Goal: Task Accomplishment & Management: Complete application form

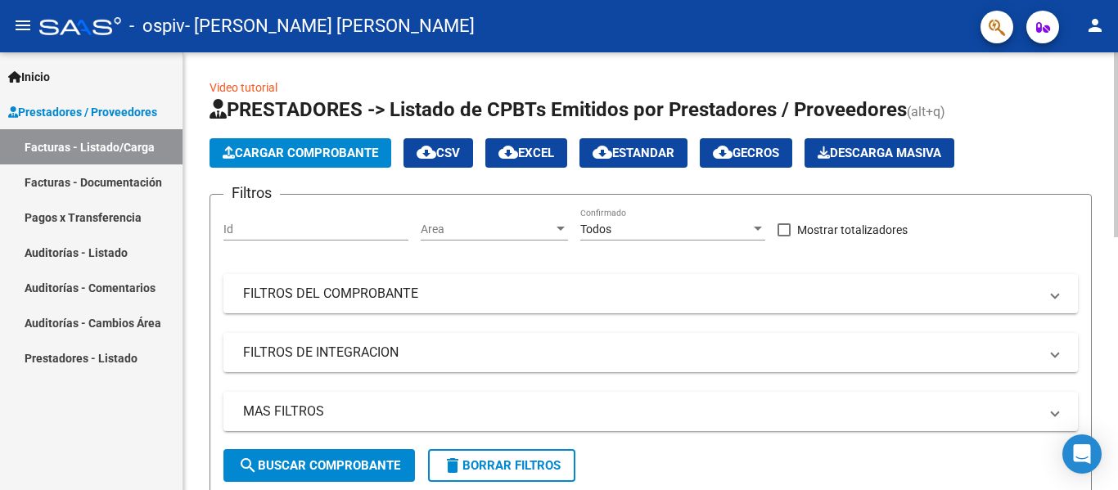
click at [313, 155] on span "Cargar Comprobante" at bounding box center [301, 153] width 156 height 15
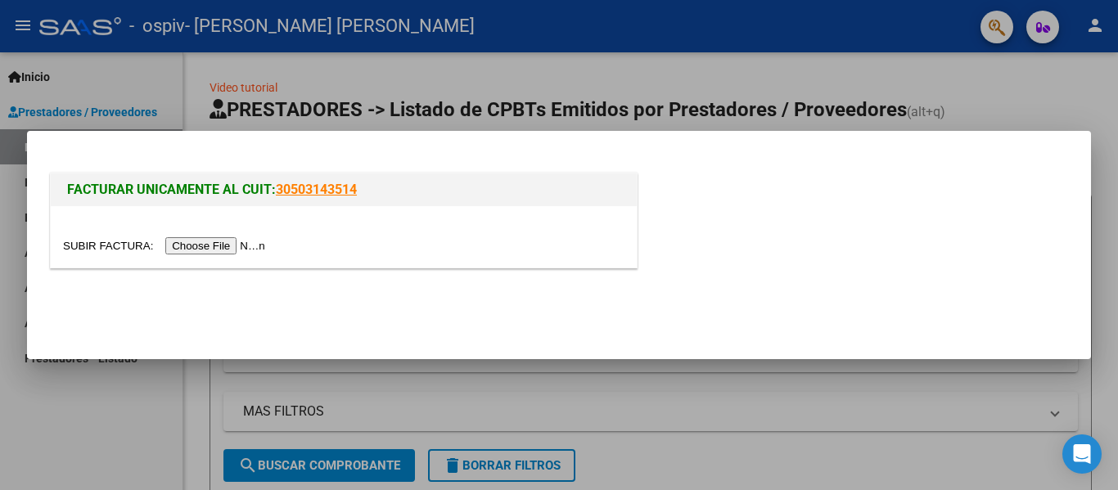
click at [269, 242] on input "file" at bounding box center [166, 245] width 207 height 17
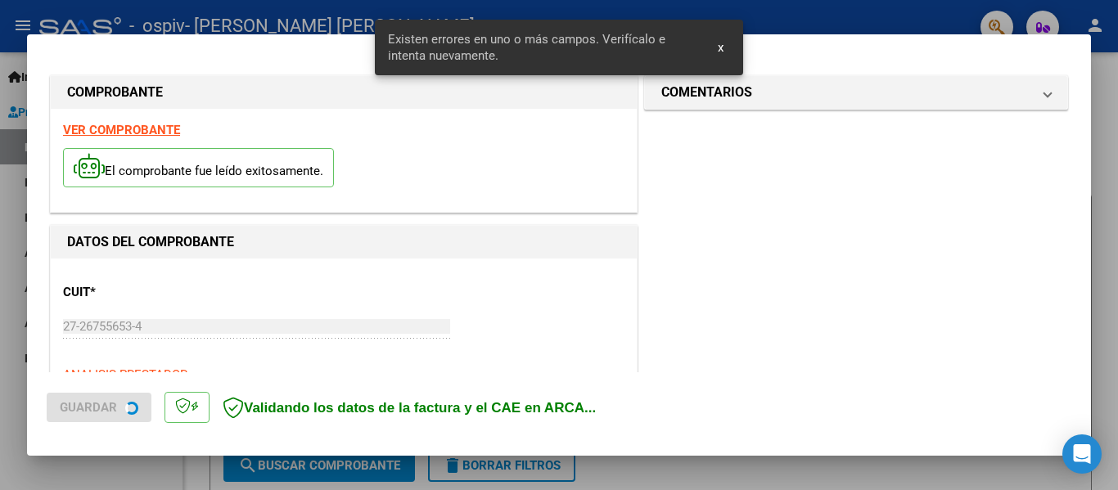
scroll to position [380, 0]
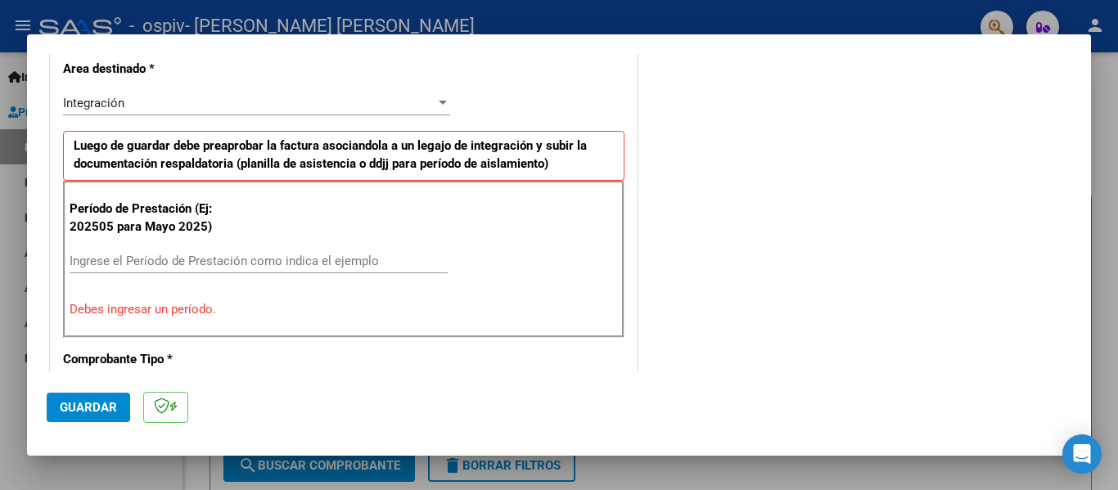
click at [287, 257] on input "Ingrese el Período de Prestación como indica el ejemplo" at bounding box center [259, 261] width 378 height 15
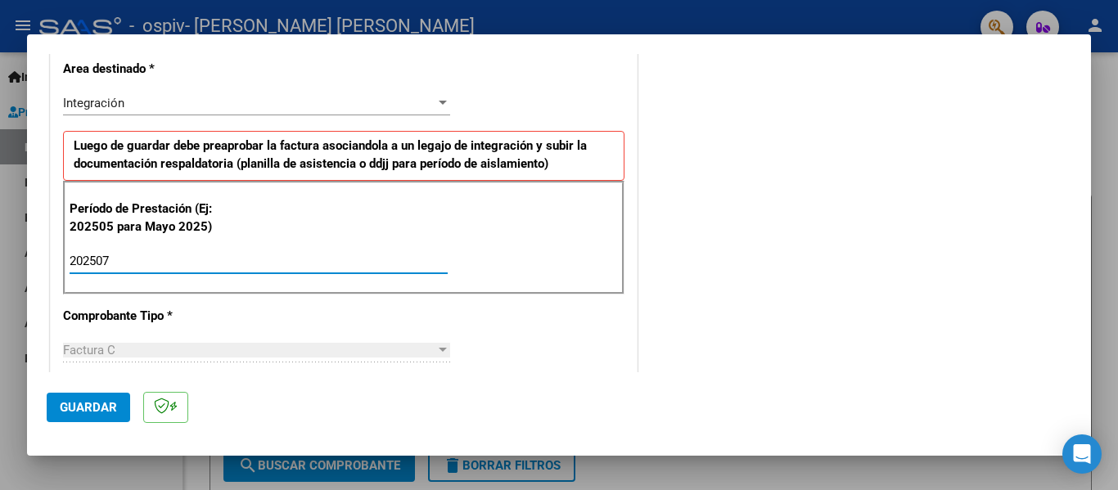
type input "202507"
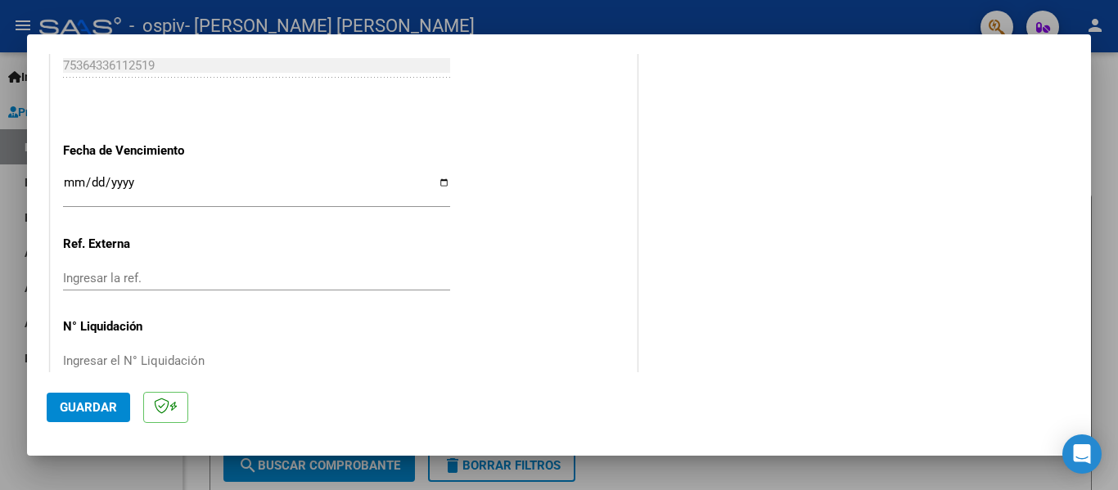
scroll to position [1122, 0]
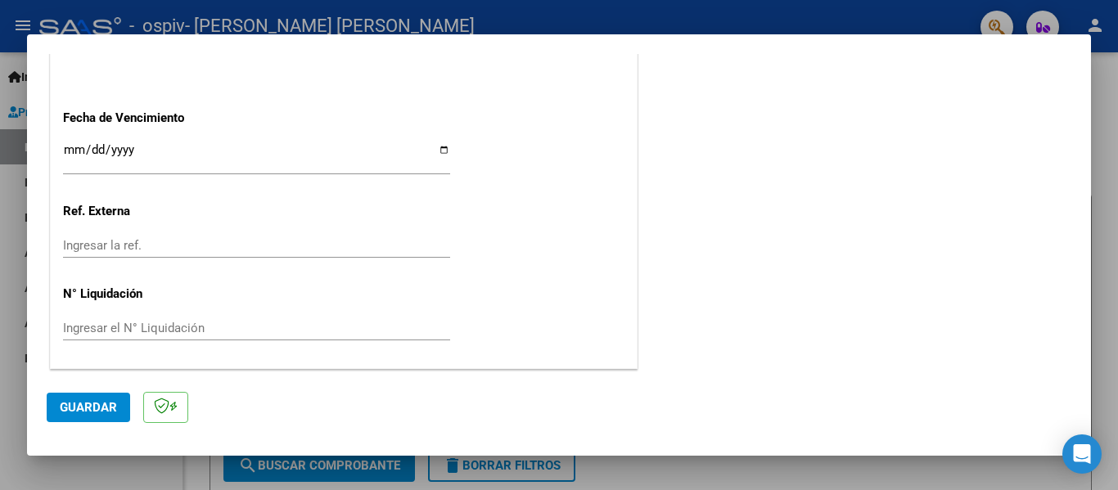
click at [66, 147] on input "Ingresar la fecha" at bounding box center [256, 156] width 387 height 26
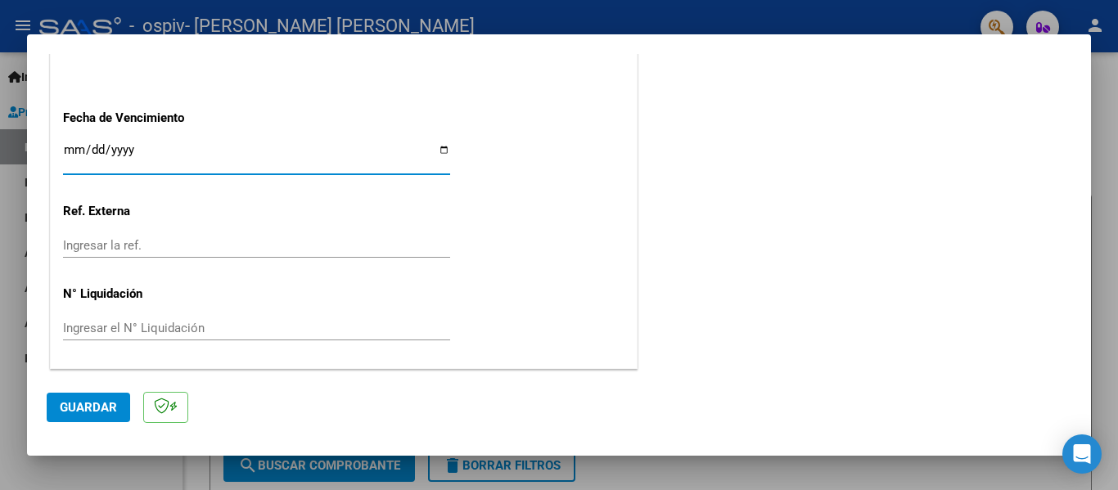
click at [93, 147] on input "Ingresar la fecha" at bounding box center [256, 156] width 387 height 26
type input "0001-09-18"
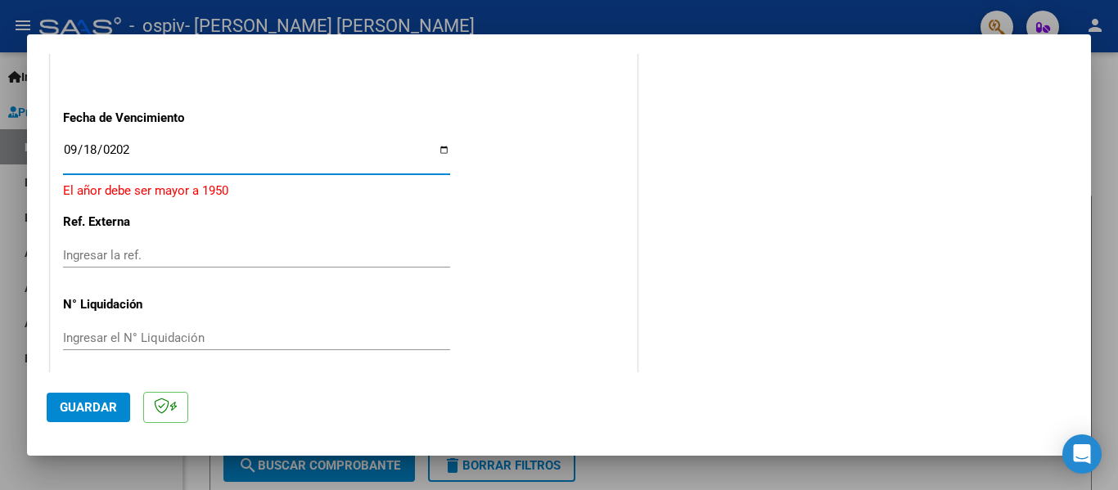
type input "[DATE]"
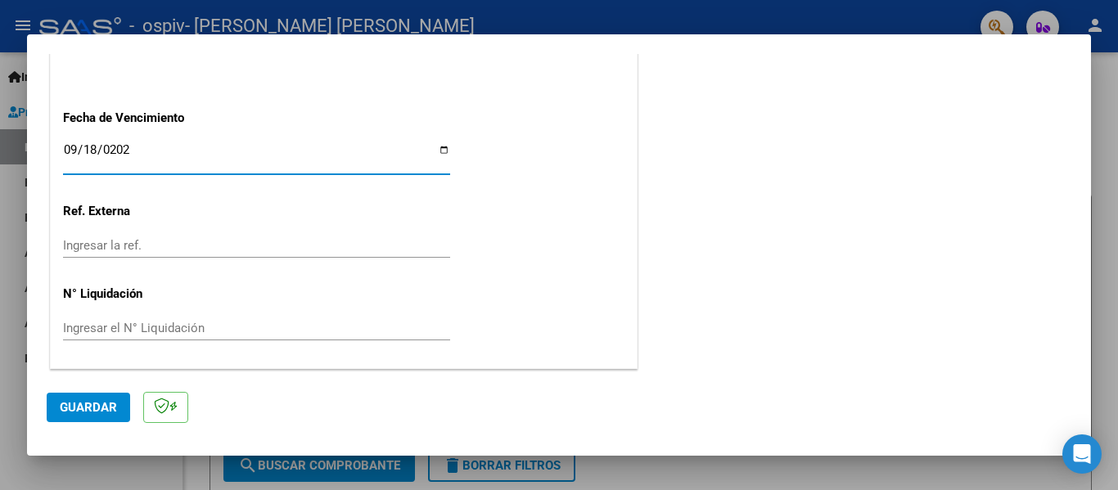
click at [53, 413] on button "Guardar" at bounding box center [89, 407] width 84 height 29
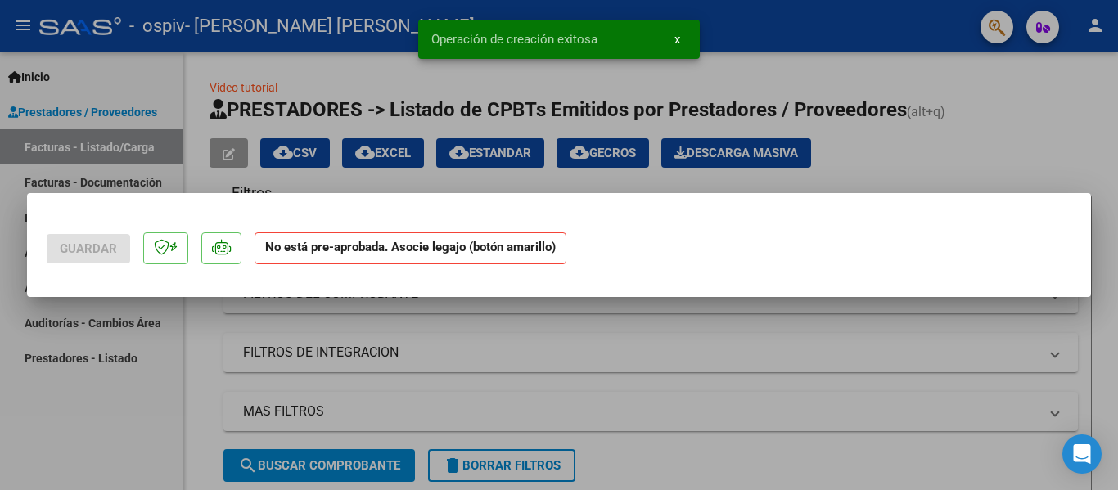
scroll to position [0, 0]
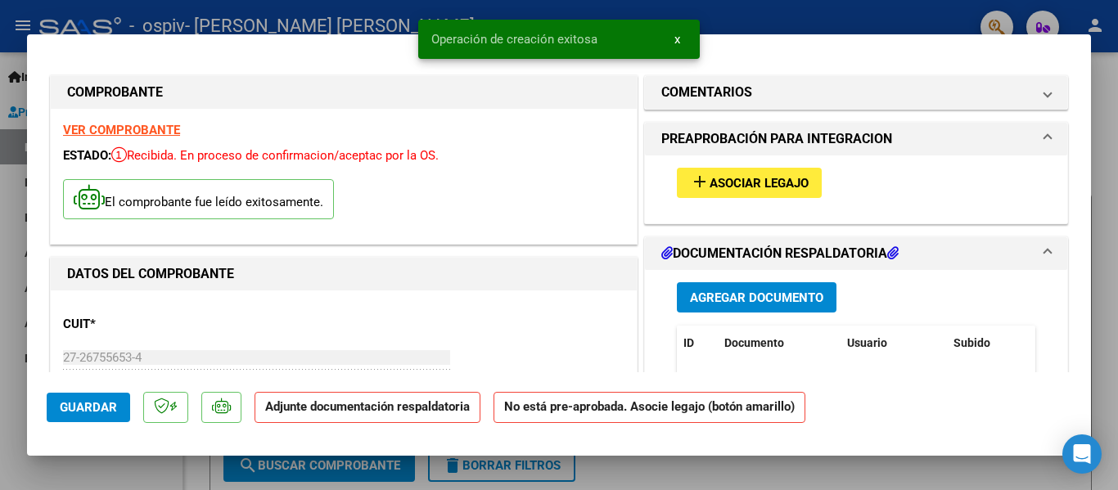
click at [779, 183] on span "Asociar Legajo" at bounding box center [759, 183] width 99 height 15
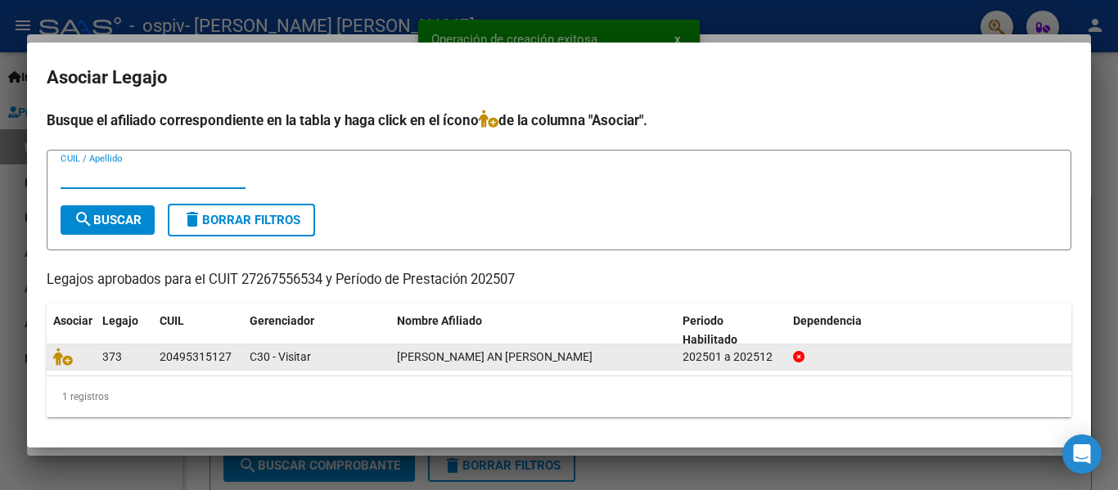
click at [77, 358] on span at bounding box center [65, 356] width 25 height 13
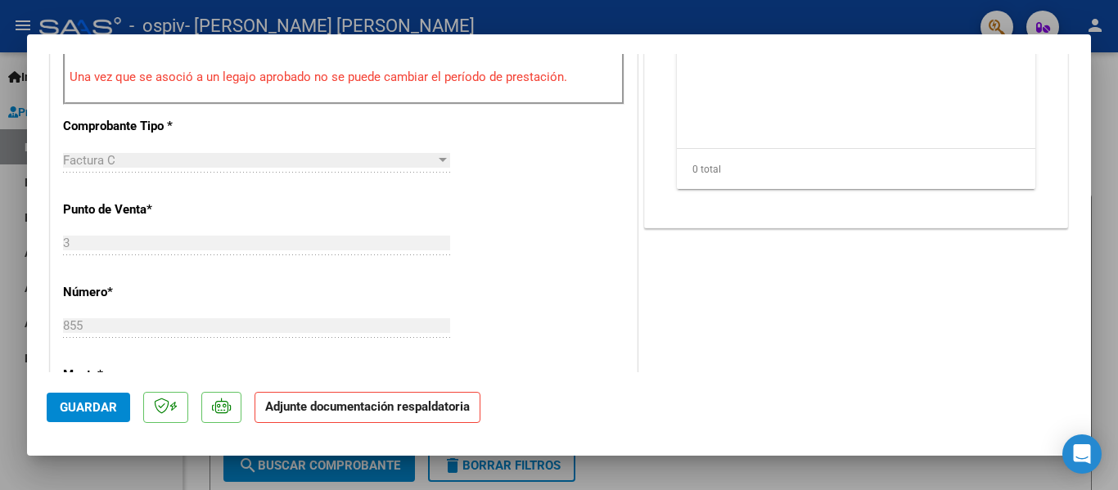
scroll to position [304, 0]
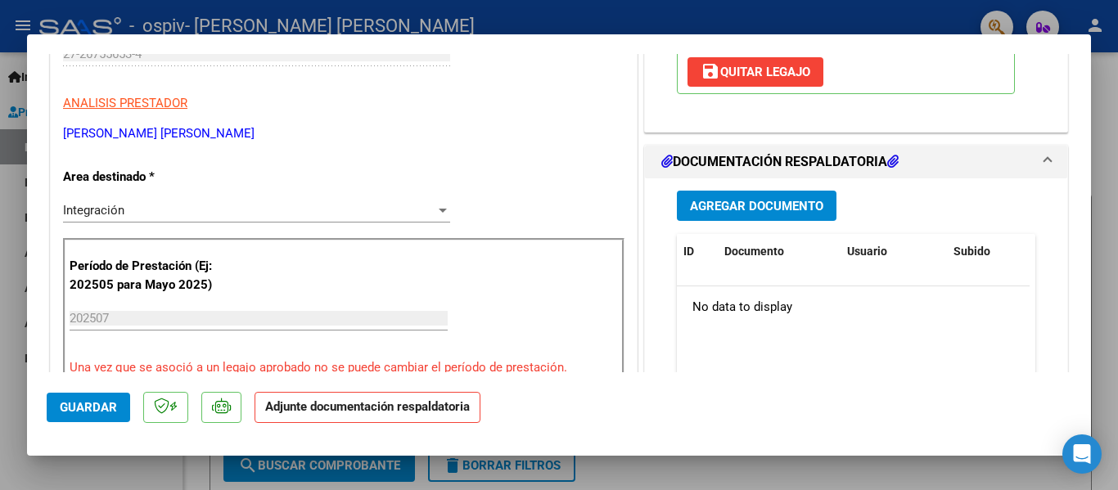
click at [799, 207] on span "Agregar Documento" at bounding box center [756, 206] width 133 height 15
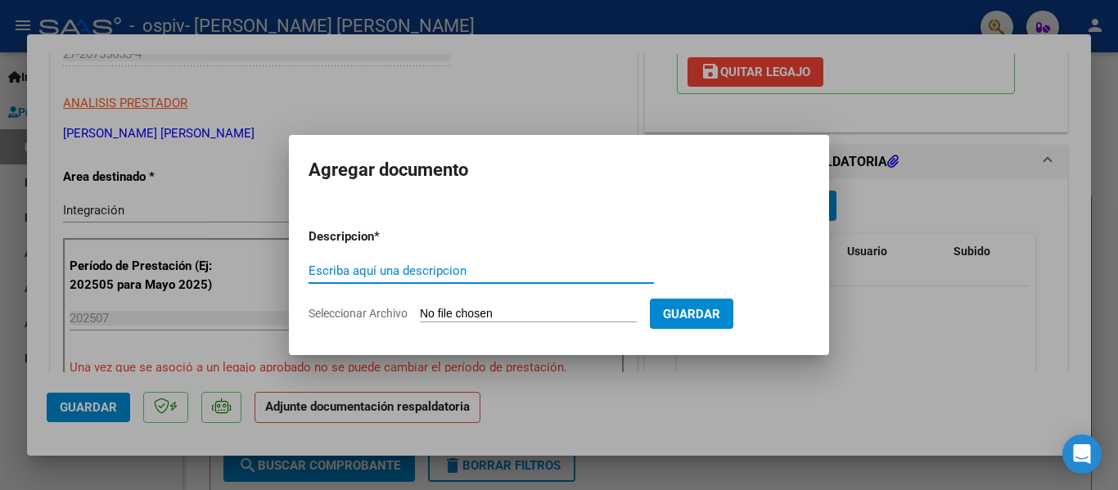
type input "O"
type input "P"
click at [457, 273] on input "PLANILLA DE ASISTENCIA [DATE] [PERSON_NAME]" at bounding box center [482, 271] width 346 height 15
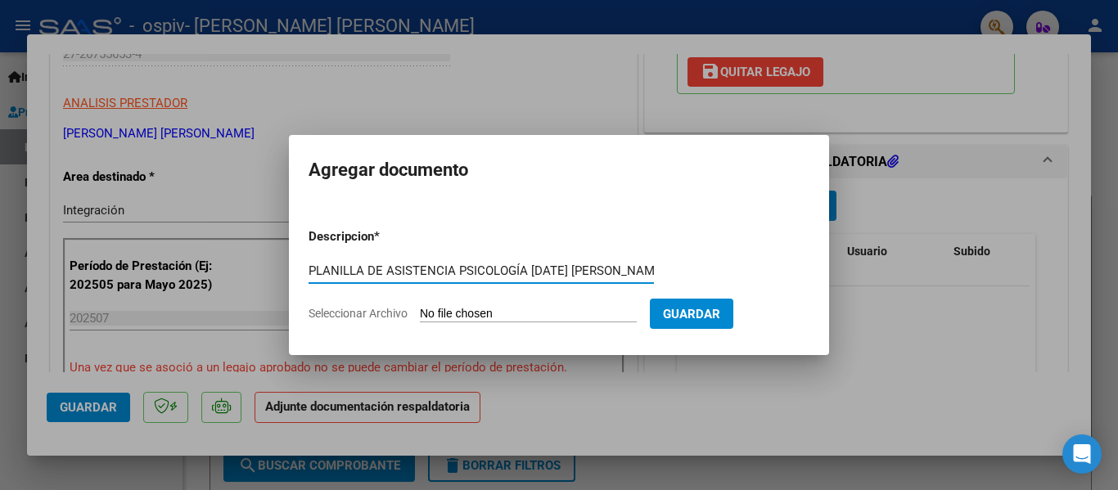
type input "PLANILLA DE ASISTENCIA PSICOLOGÍA [DATE] [PERSON_NAME]"
click at [474, 312] on input "Seleccionar Archivo" at bounding box center [528, 315] width 217 height 16
type input "C:\fakepath\PASJL25AC.pdf"
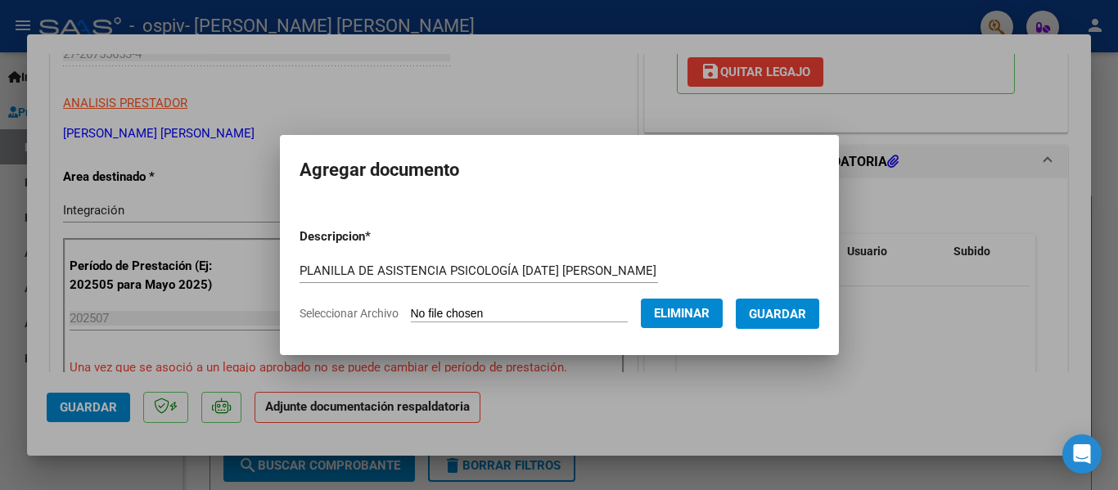
click at [772, 315] on span "Guardar" at bounding box center [777, 314] width 57 height 15
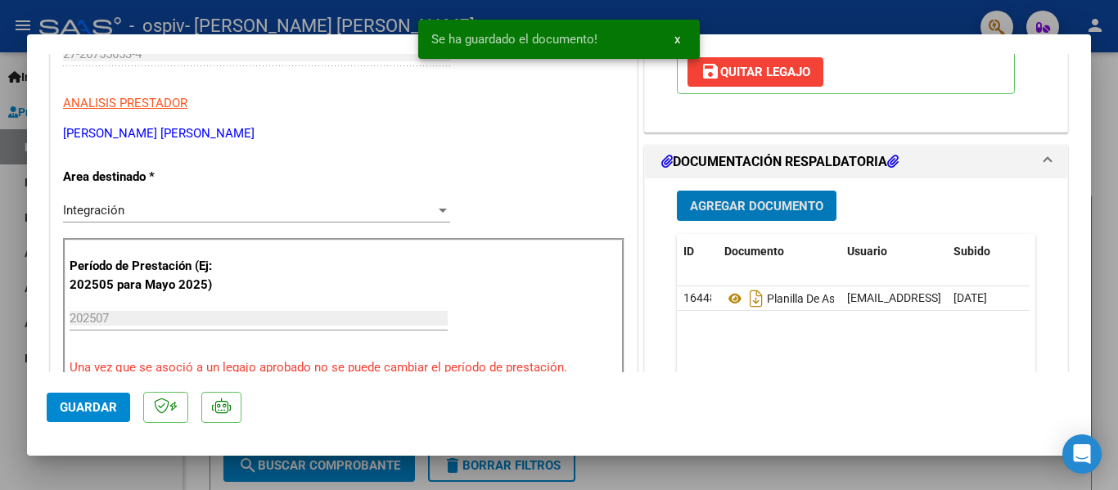
click at [739, 217] on button "Agregar Documento" at bounding box center [757, 206] width 160 height 30
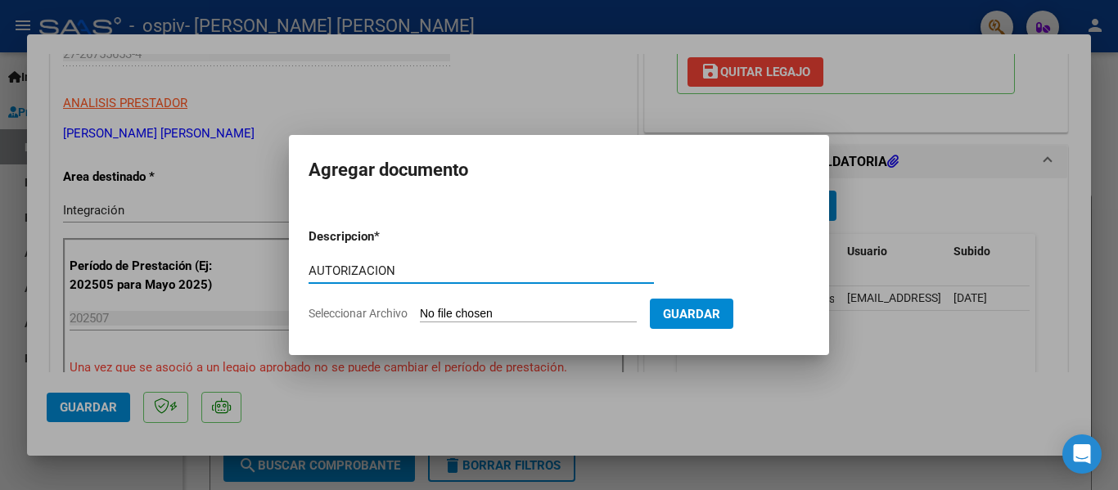
type input "AUTORIZACION"
click at [564, 322] on input "Seleccionar Archivo" at bounding box center [528, 315] width 217 height 16
type input "C:\fakepath\[PERSON_NAME] AIN PS 2025.pdf"
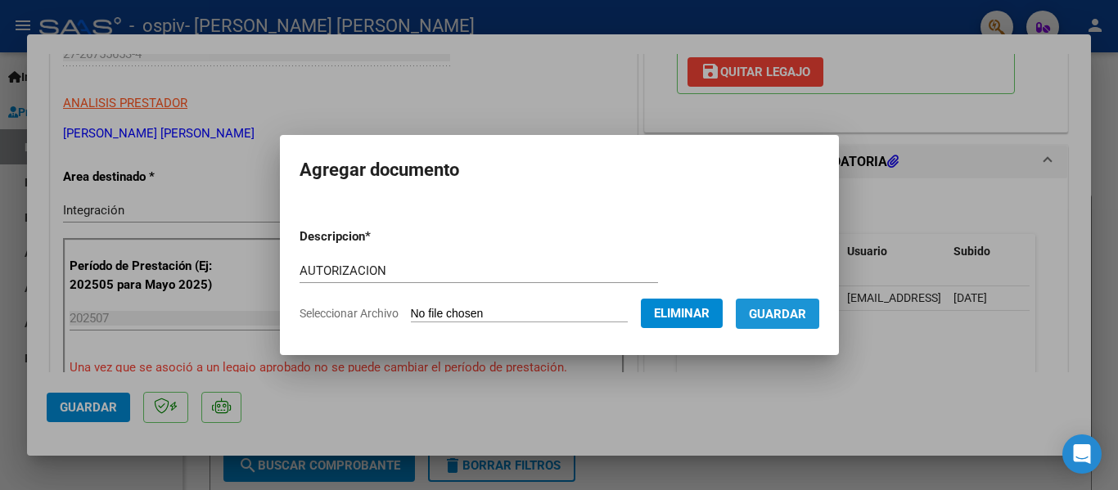
click at [783, 324] on button "Guardar" at bounding box center [778, 314] width 84 height 30
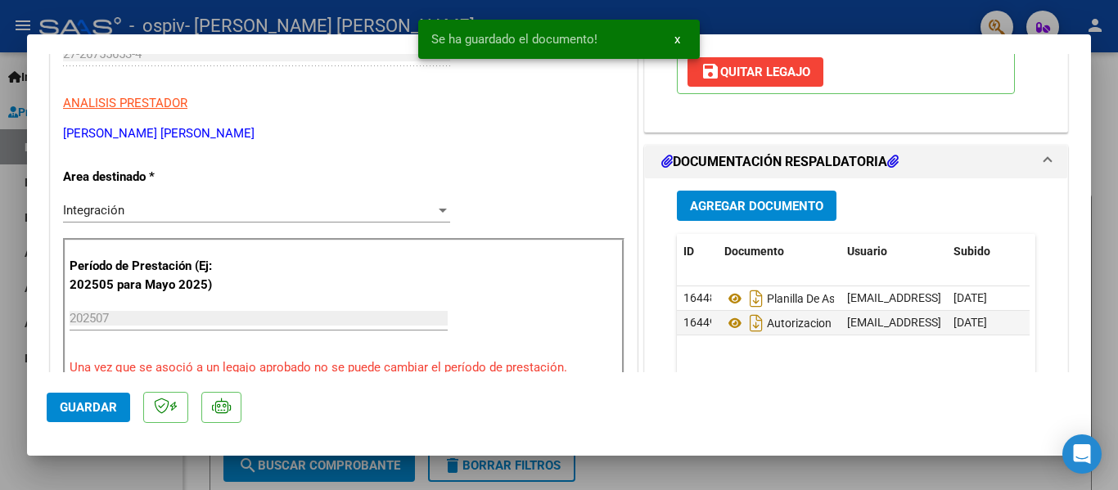
drag, startPoint x: 1094, startPoint y: 151, endPoint x: 1090, endPoint y: 174, distance: 22.5
click at [1095, 194] on div at bounding box center [559, 245] width 1118 height 490
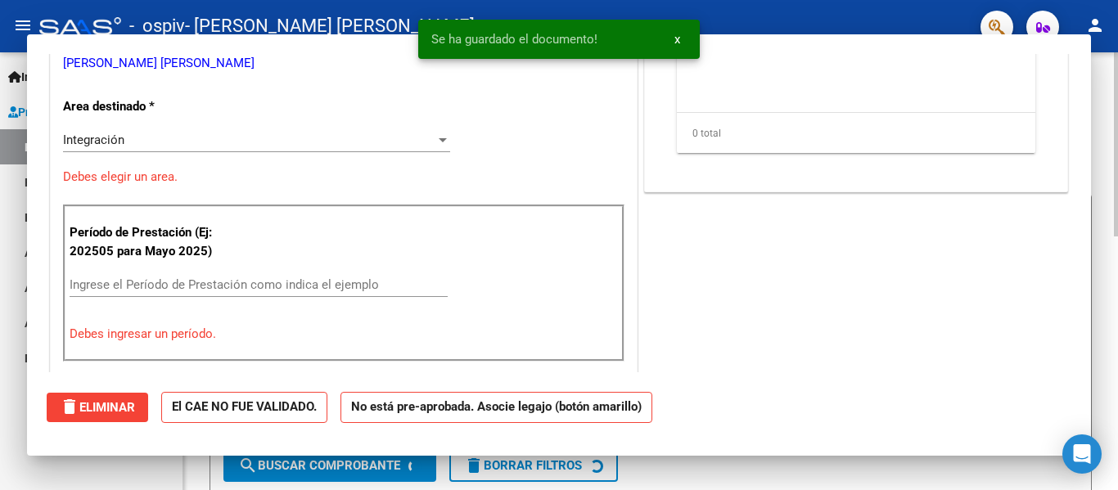
scroll to position [0, 0]
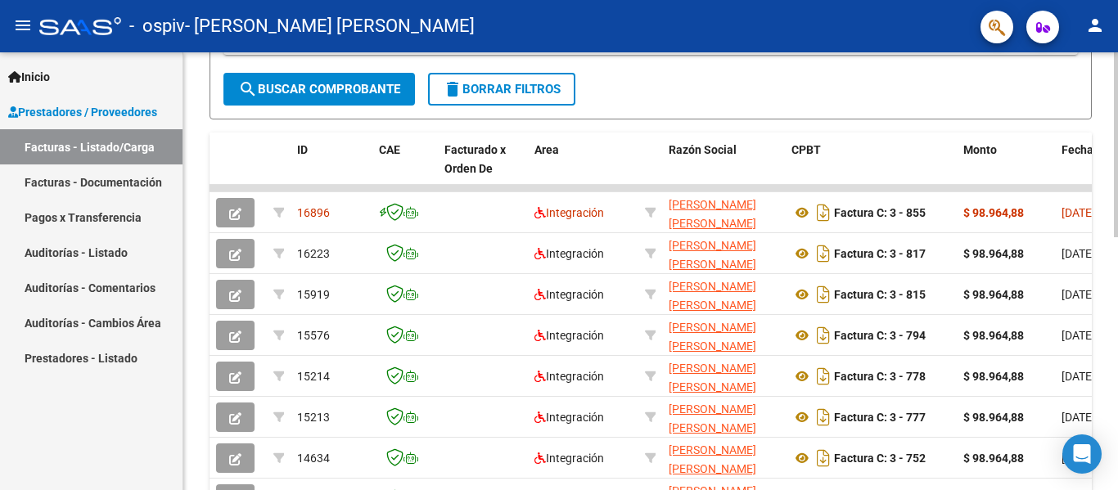
click at [1118, 322] on div at bounding box center [1116, 307] width 4 height 185
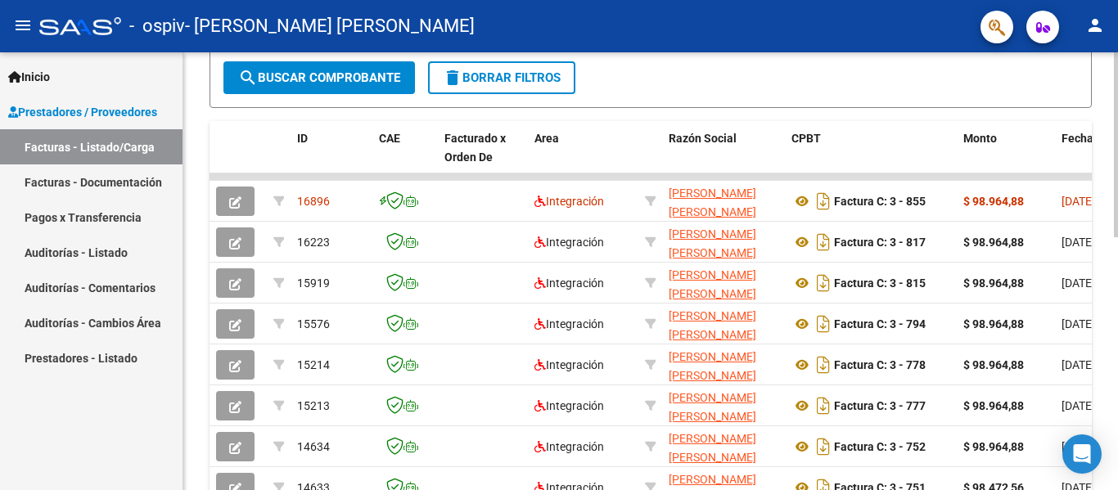
click at [1118, 314] on div at bounding box center [1116, 311] width 4 height 185
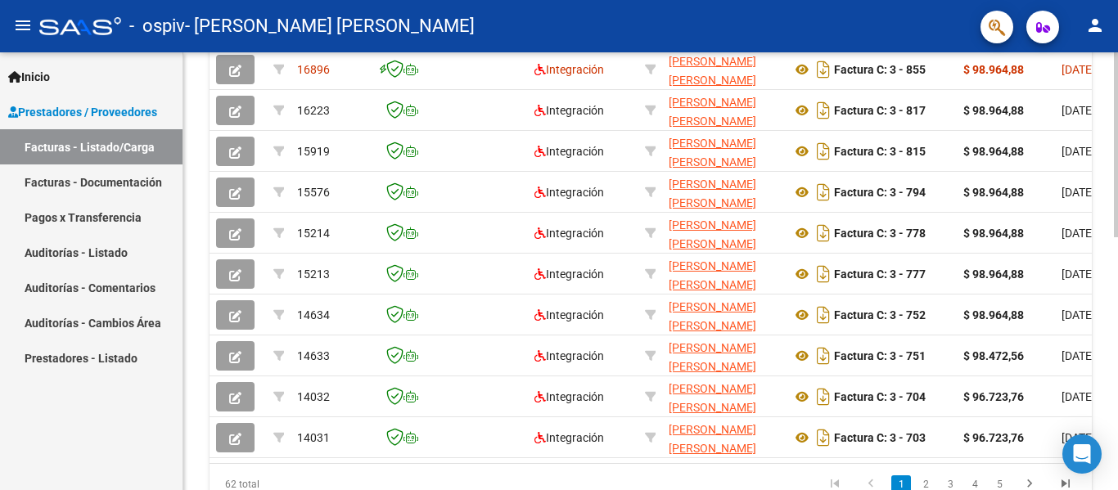
scroll to position [600, 0]
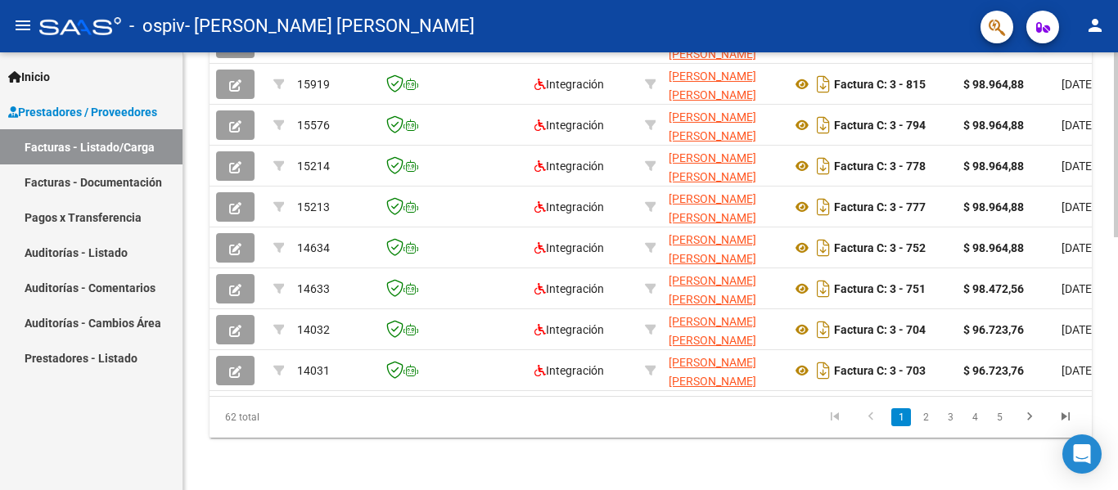
click at [1118, 418] on div at bounding box center [1116, 397] width 4 height 185
drag, startPoint x: 359, startPoint y: 396, endPoint x: 504, endPoint y: 413, distance: 146.6
click at [504, 413] on div "ID CAE Facturado x Orden De Area Razón Social CPBT Monto Fecha Cpbt Días desde …" at bounding box center [651, 180] width 883 height 516
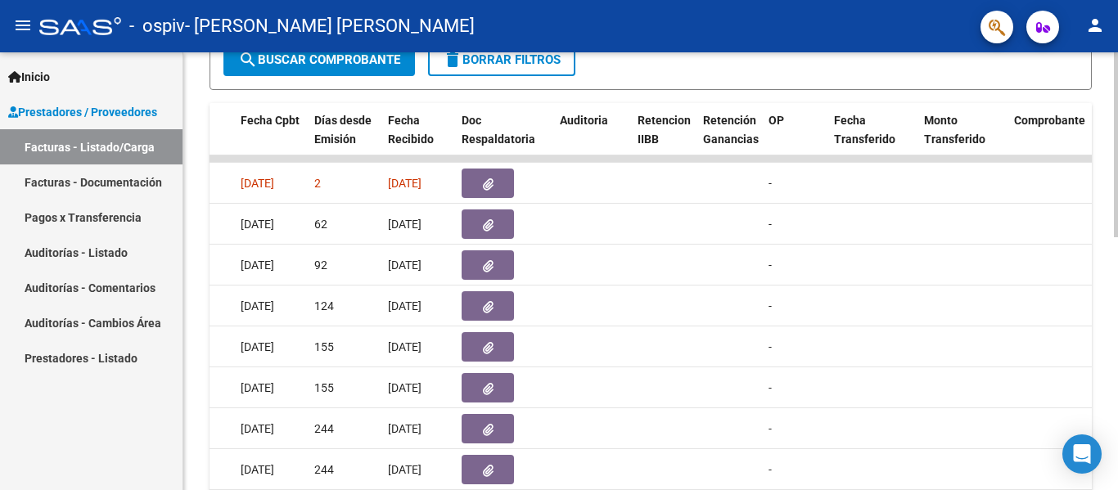
scroll to position [331, 0]
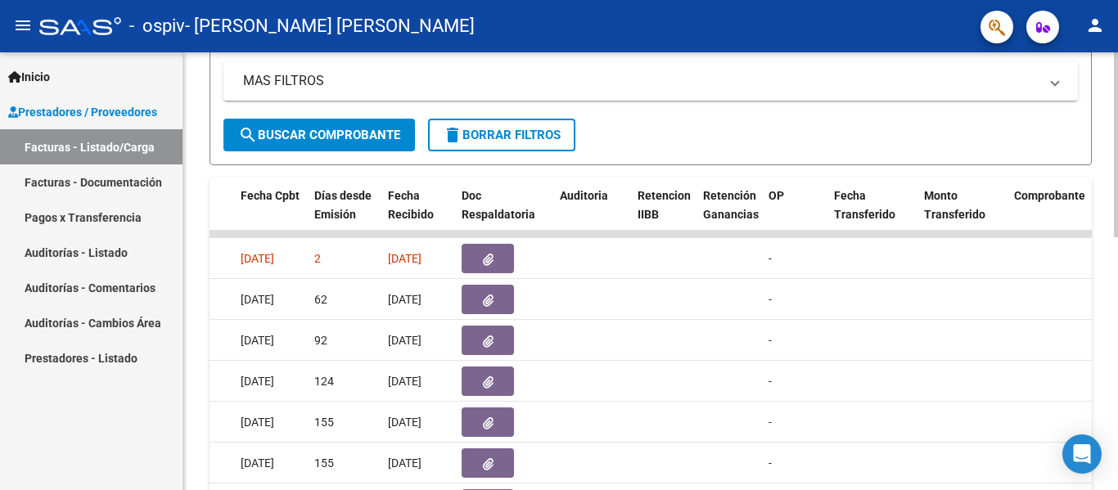
click at [1118, 195] on div at bounding box center [1116, 287] width 4 height 185
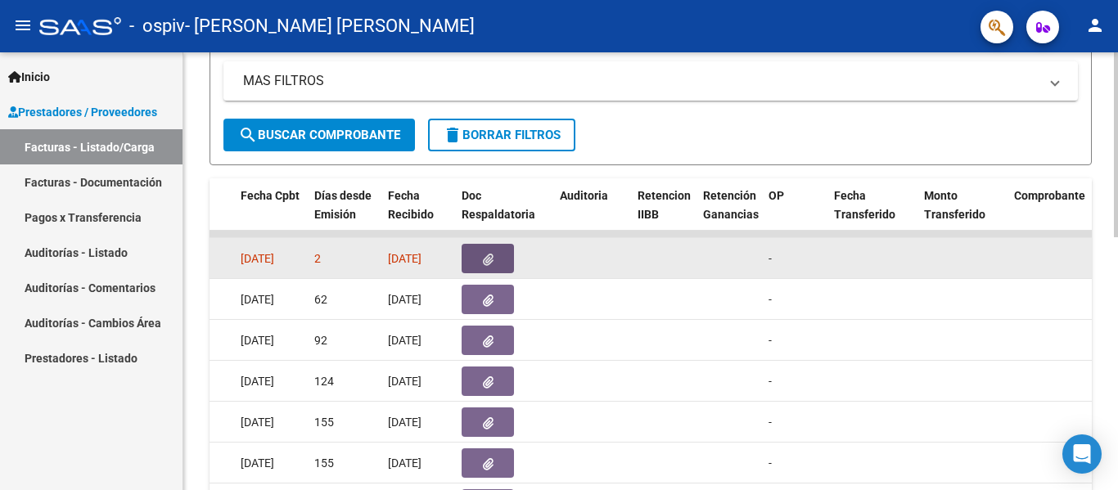
click at [512, 252] on button "button" at bounding box center [488, 258] width 52 height 29
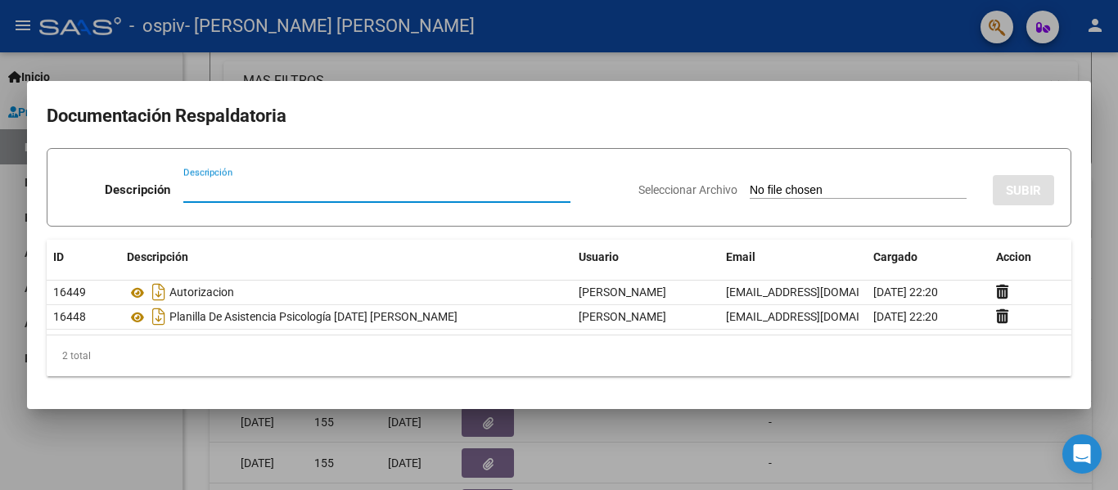
click at [1106, 102] on div at bounding box center [559, 245] width 1118 height 490
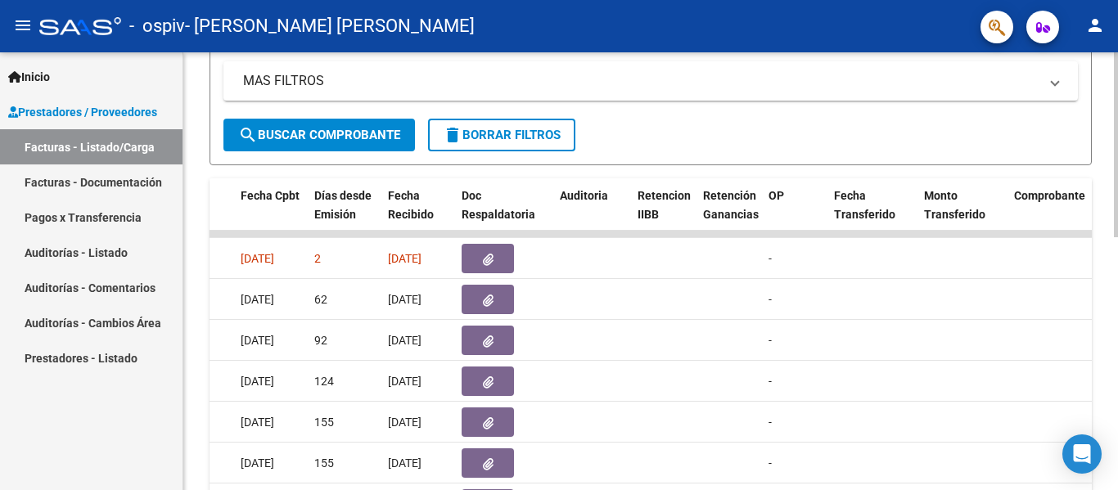
scroll to position [0, 0]
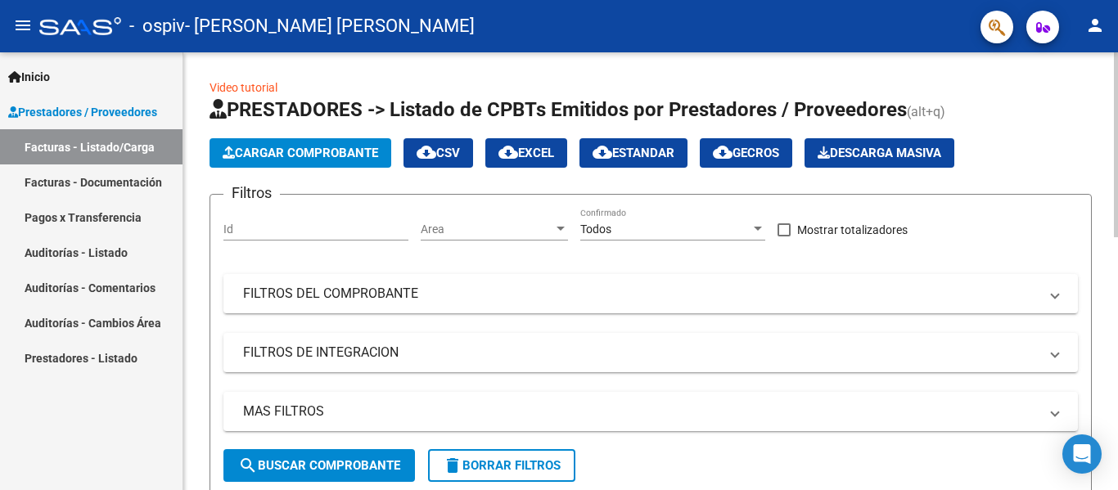
click at [1118, 128] on div at bounding box center [1116, 271] width 4 height 438
click at [1118, 128] on div at bounding box center [1116, 144] width 4 height 185
click at [377, 146] on span "Cargar Comprobante" at bounding box center [301, 153] width 156 height 15
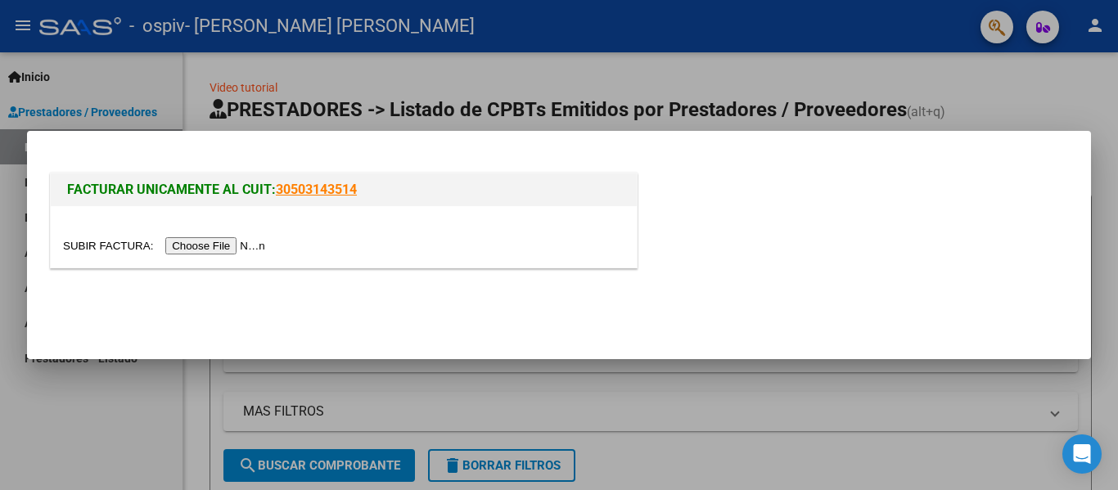
click at [224, 243] on input "file" at bounding box center [166, 245] width 207 height 17
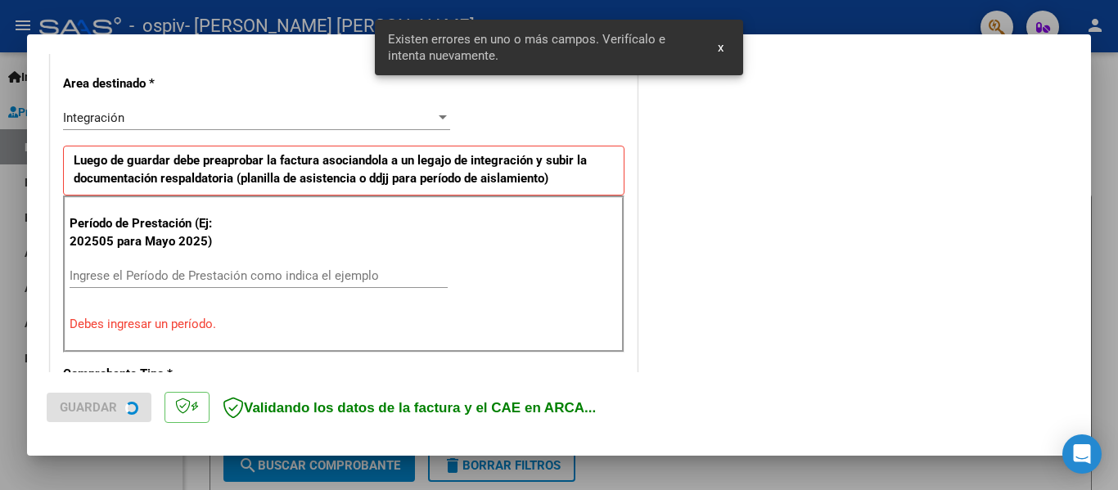
scroll to position [380, 0]
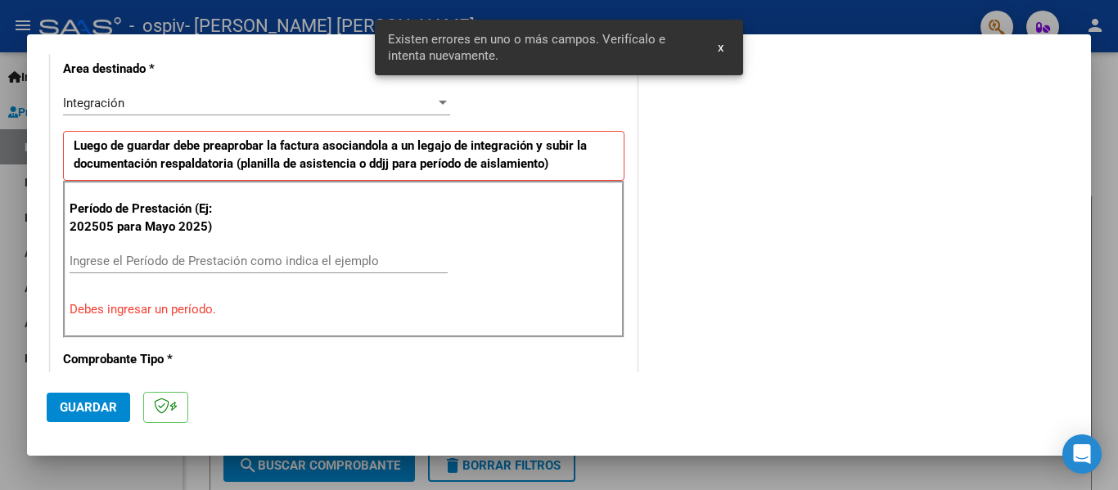
click at [351, 269] on div "Ingrese el Período de Prestación como indica el ejemplo" at bounding box center [259, 261] width 378 height 25
click at [350, 260] on input "Ingrese el Período de Prestación como indica el ejemplo" at bounding box center [259, 261] width 378 height 15
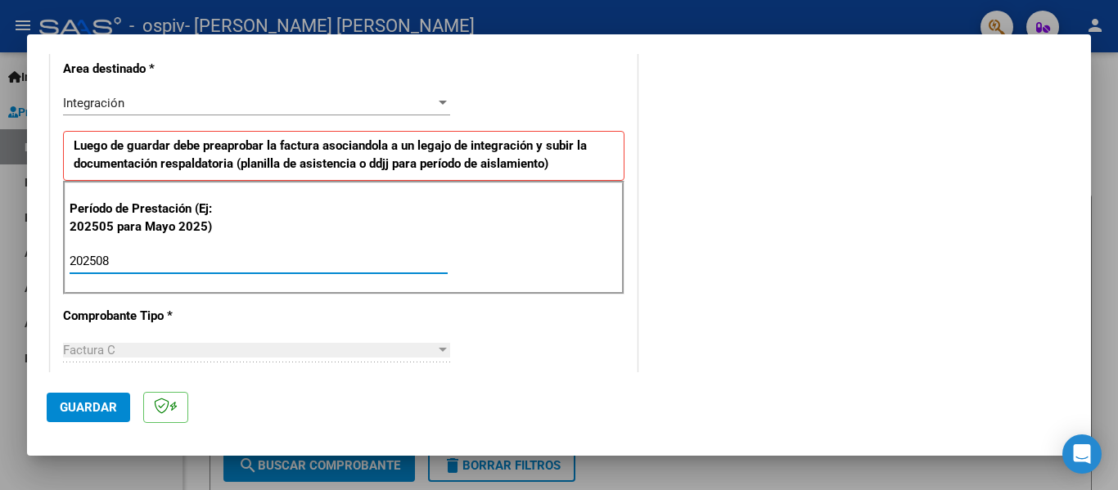
type input "202508"
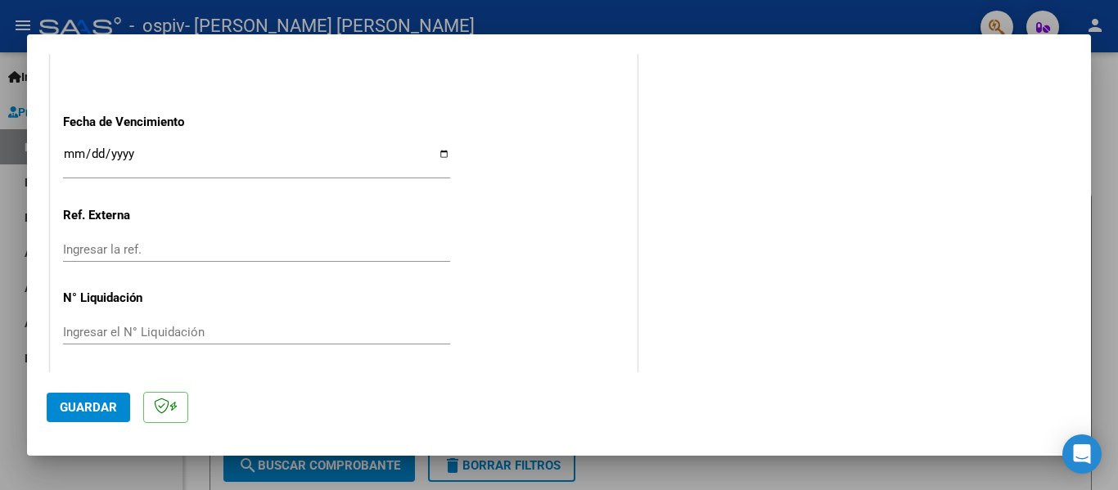
scroll to position [1122, 0]
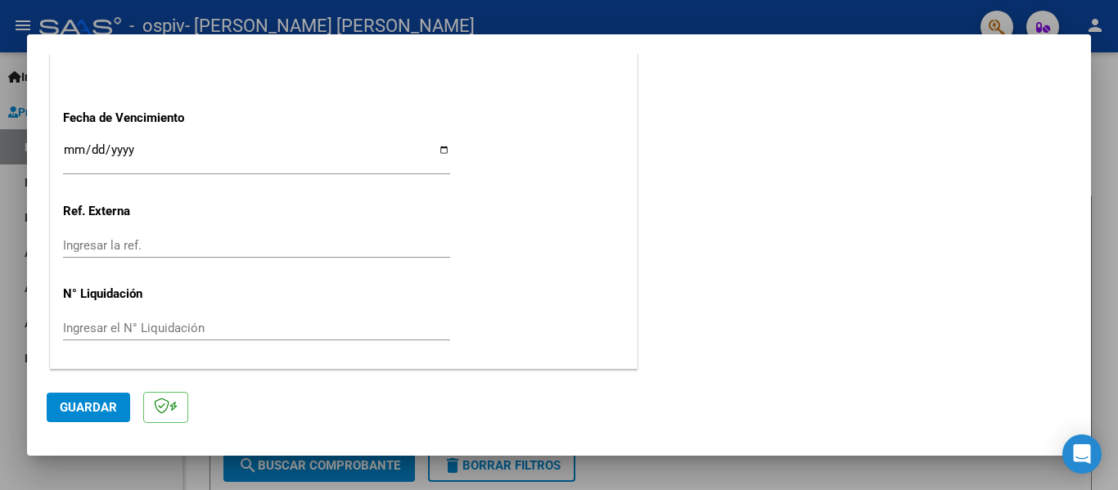
click at [71, 151] on input "Ingresar la fecha" at bounding box center [256, 156] width 387 height 26
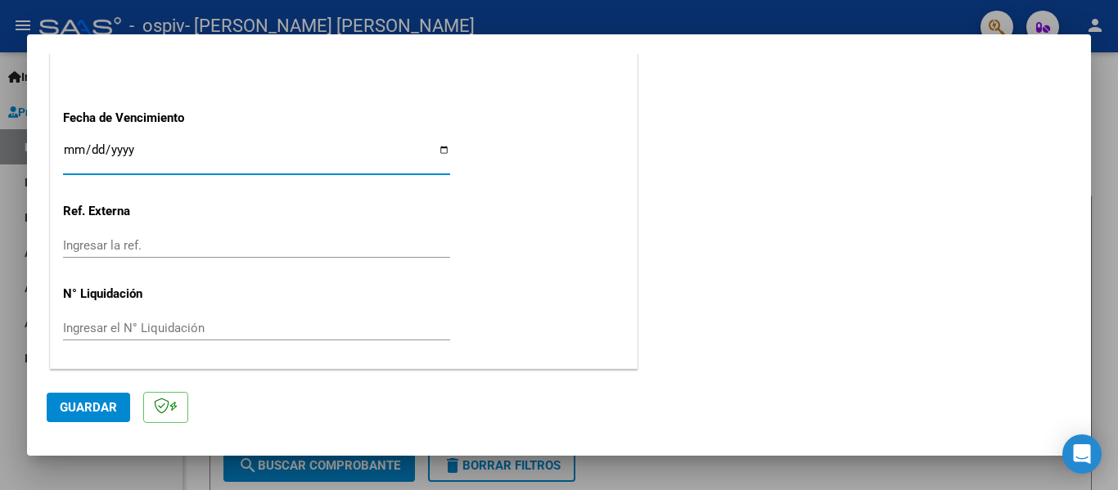
click at [90, 153] on input "Ingresar la fecha" at bounding box center [256, 156] width 387 height 26
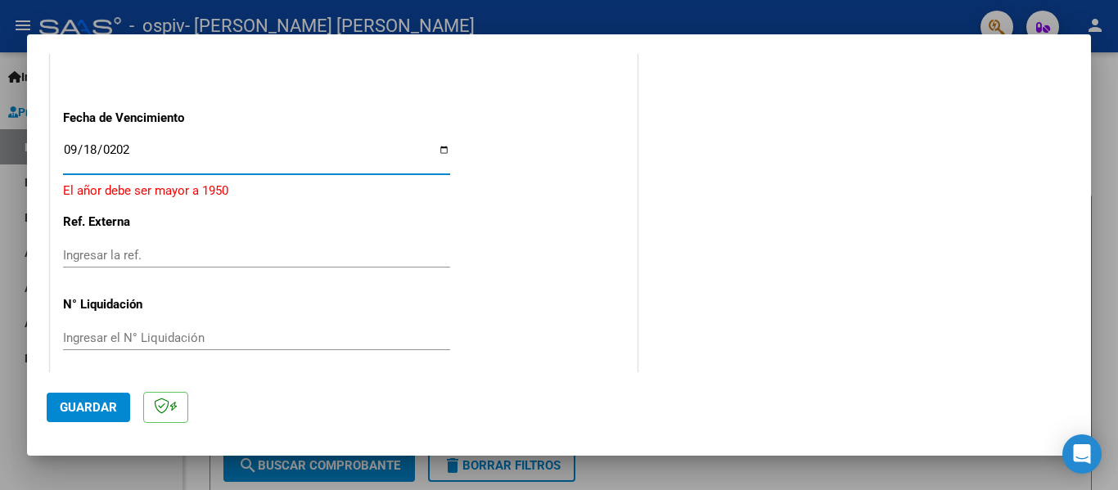
type input "[DATE]"
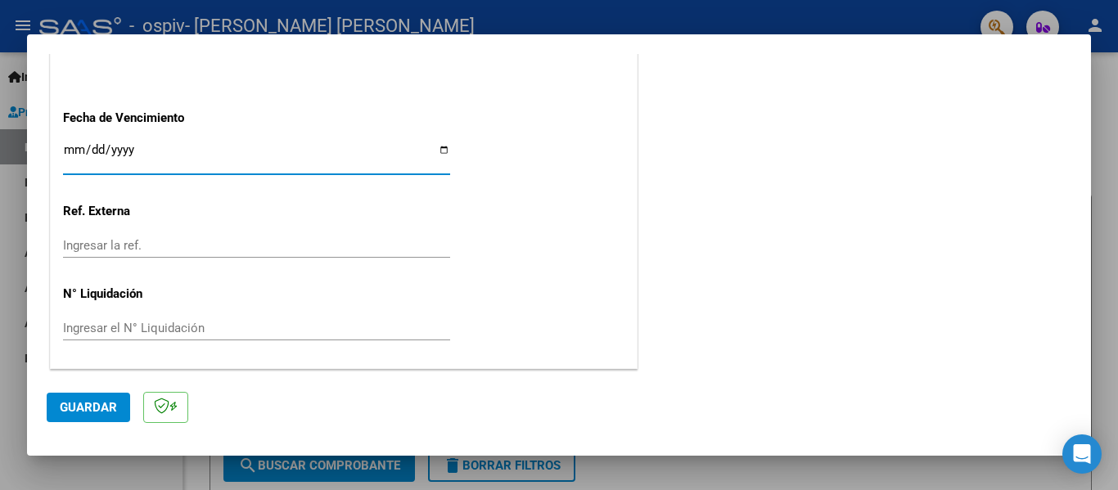
type input "0002-09-18"
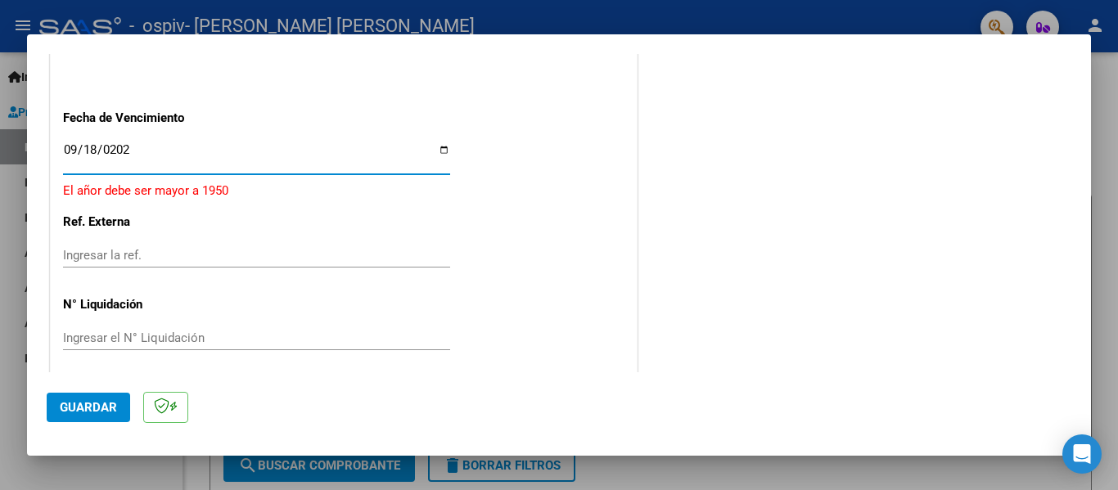
type input "[DATE]"
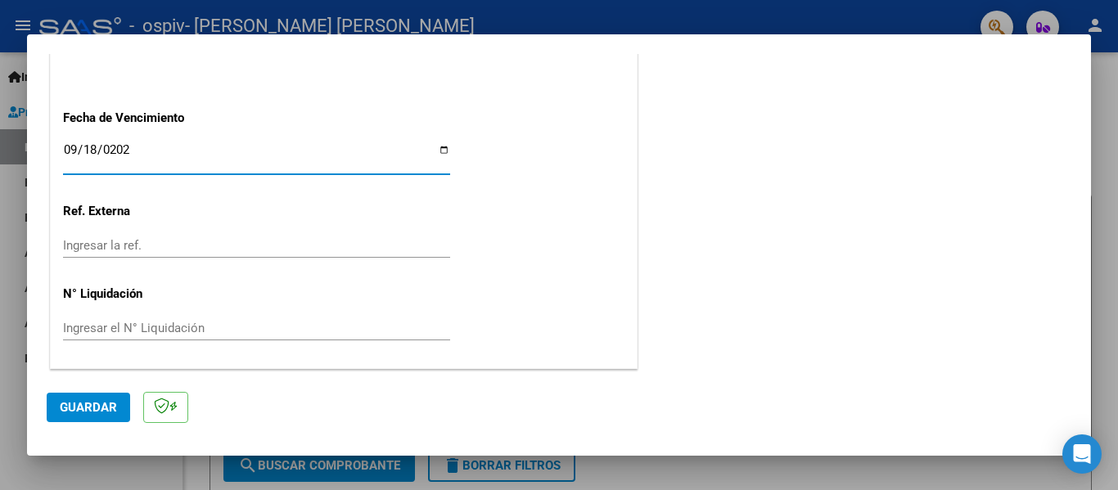
click at [103, 399] on button "Guardar" at bounding box center [89, 407] width 84 height 29
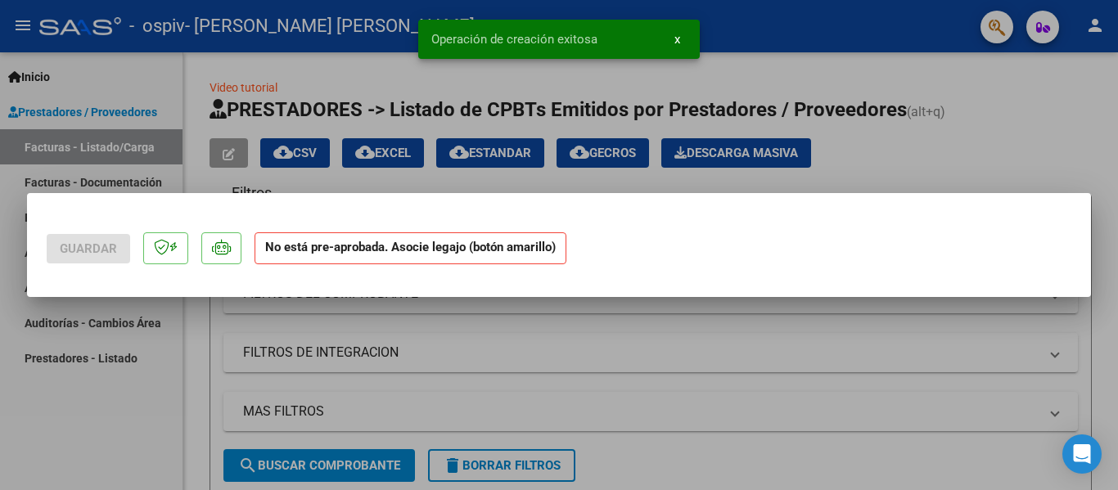
scroll to position [0, 0]
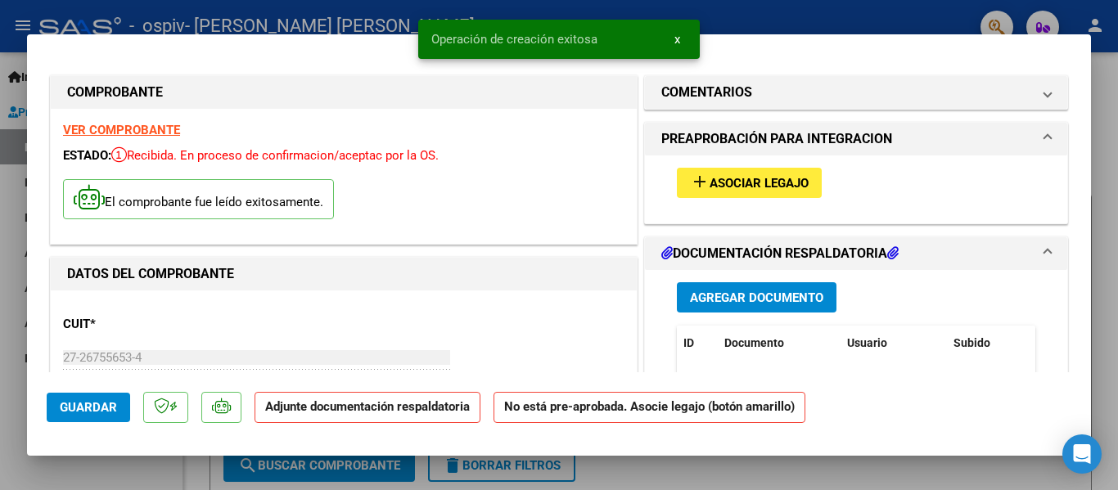
click at [715, 186] on span "Asociar Legajo" at bounding box center [759, 183] width 99 height 15
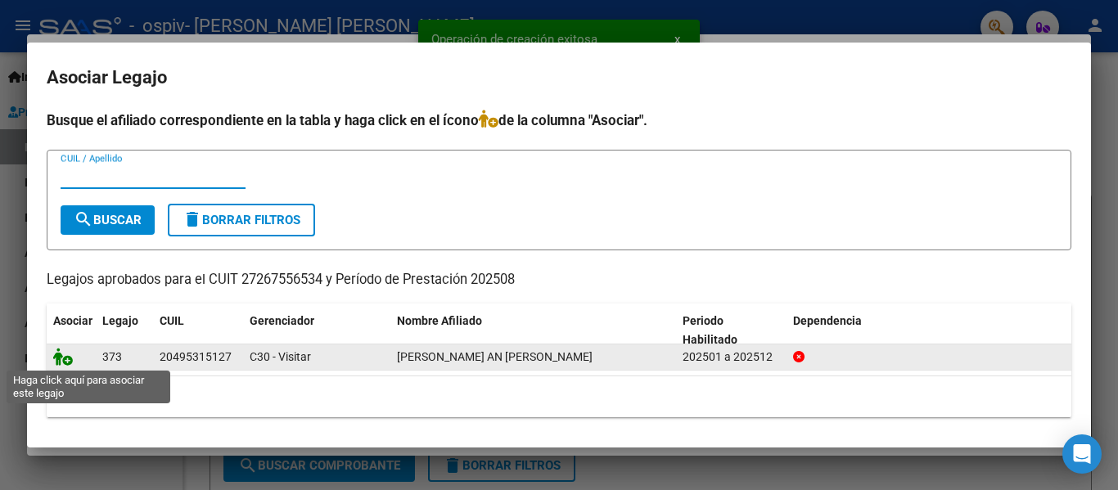
click at [56, 353] on icon at bounding box center [63, 357] width 20 height 18
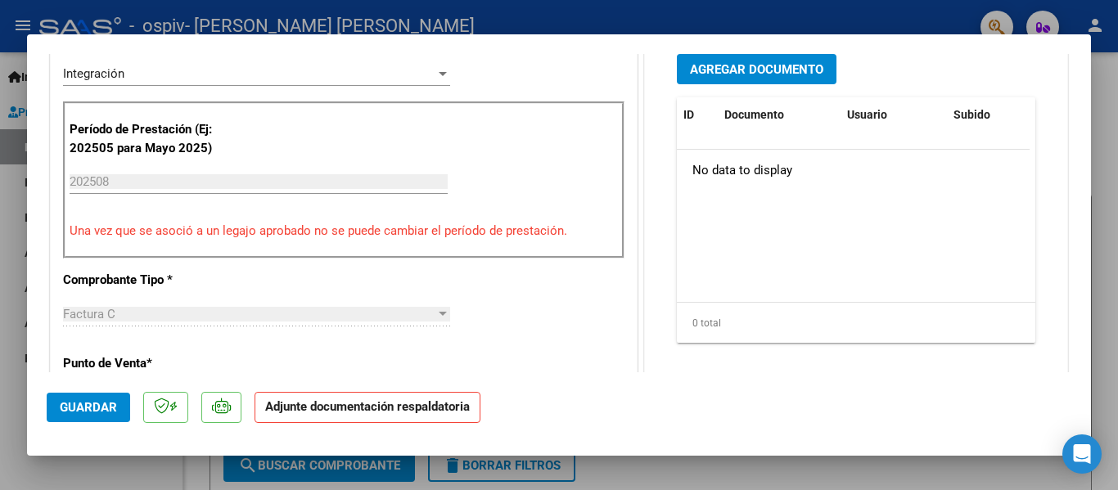
scroll to position [449, 0]
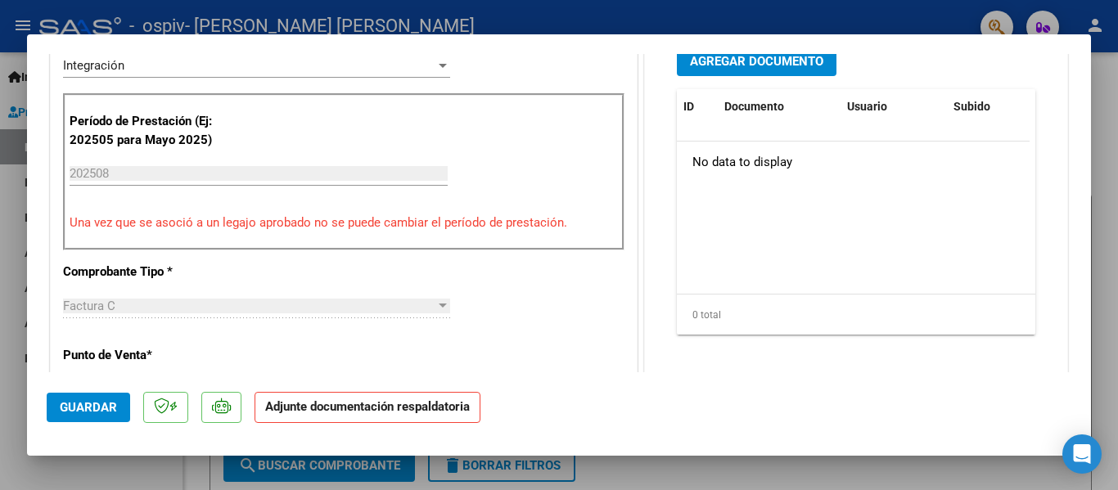
click at [793, 65] on span "Agregar Documento" at bounding box center [756, 61] width 133 height 15
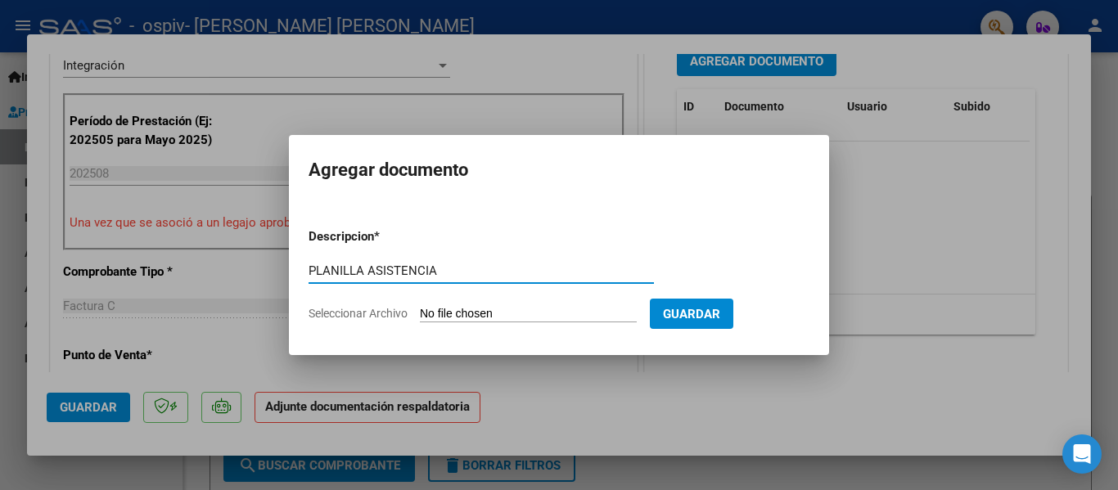
type input "PLANILLA ASISTENCIA"
click at [544, 318] on input "Seleccionar Archivo" at bounding box center [528, 315] width 217 height 16
type input "C:\fakepath\PASAG25AC.pdf"
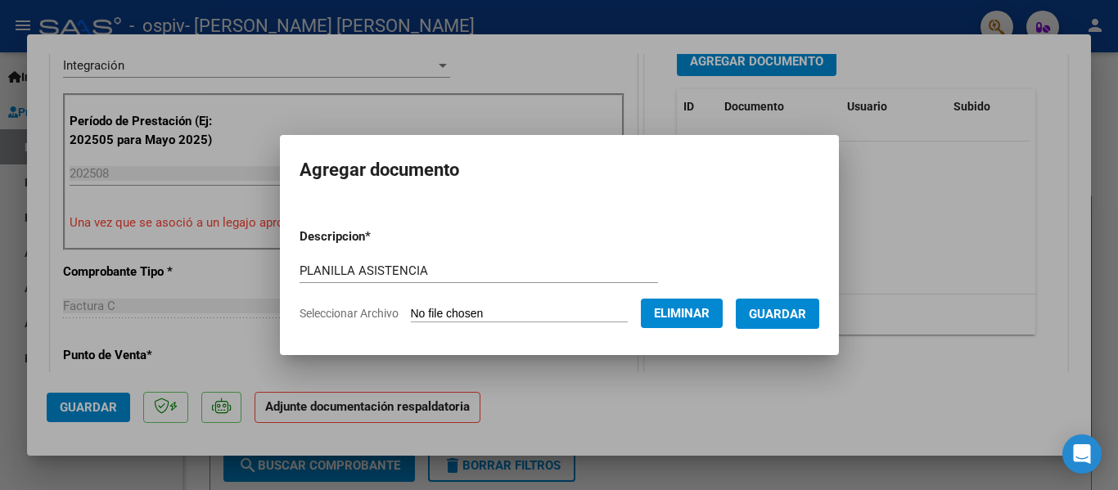
click at [806, 317] on span "Guardar" at bounding box center [777, 314] width 57 height 15
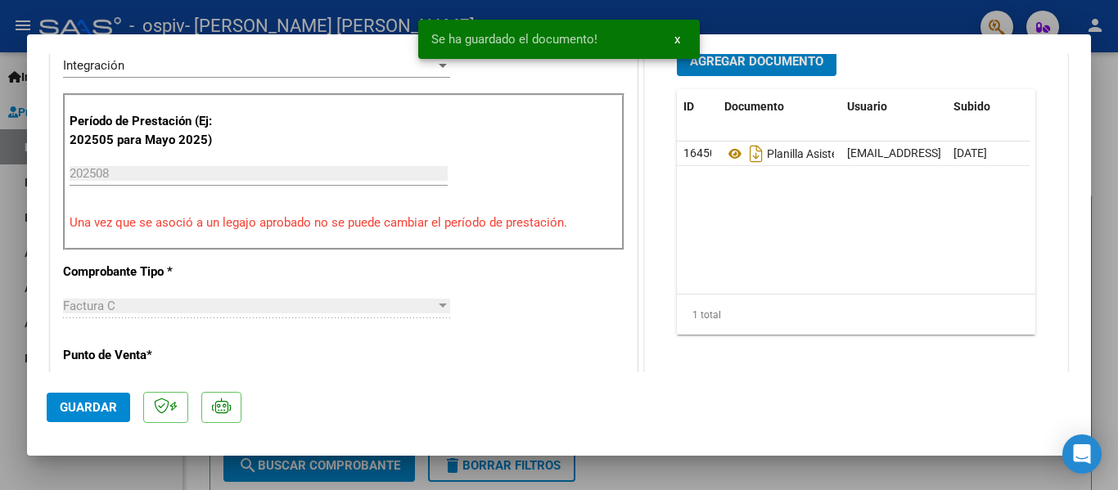
scroll to position [441, 0]
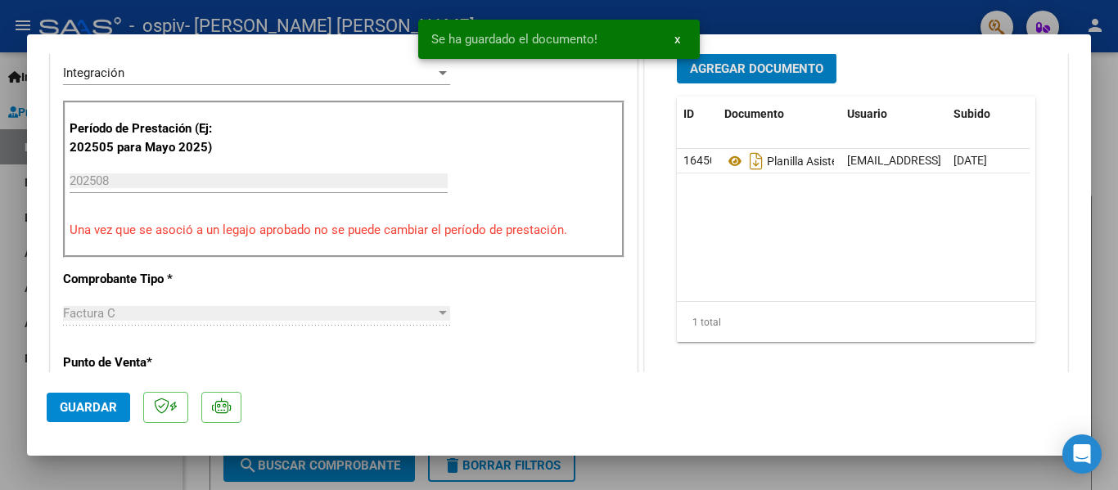
click at [765, 55] on button "Agregar Documento" at bounding box center [757, 68] width 160 height 30
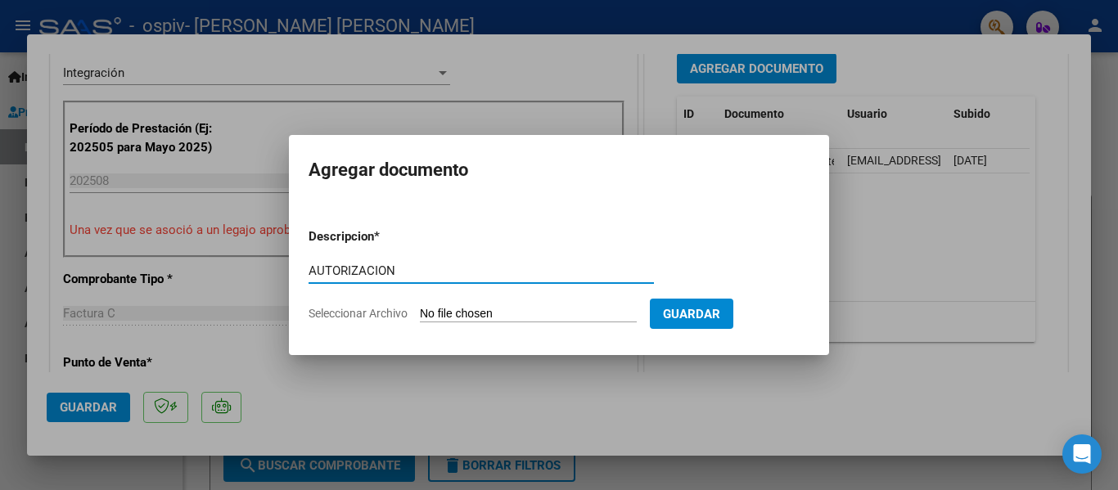
type input "AUTORIZACION"
click at [544, 314] on input "Seleccionar Archivo" at bounding box center [528, 315] width 217 height 16
type input "C:\fakepath\[PERSON_NAME] AIN PS 2025.pdf"
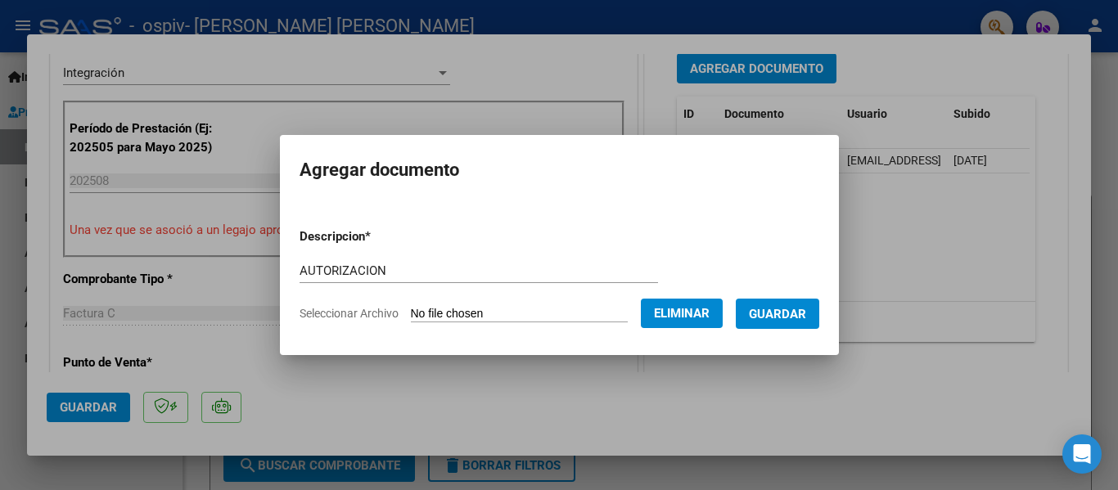
click at [772, 317] on span "Guardar" at bounding box center [777, 314] width 57 height 15
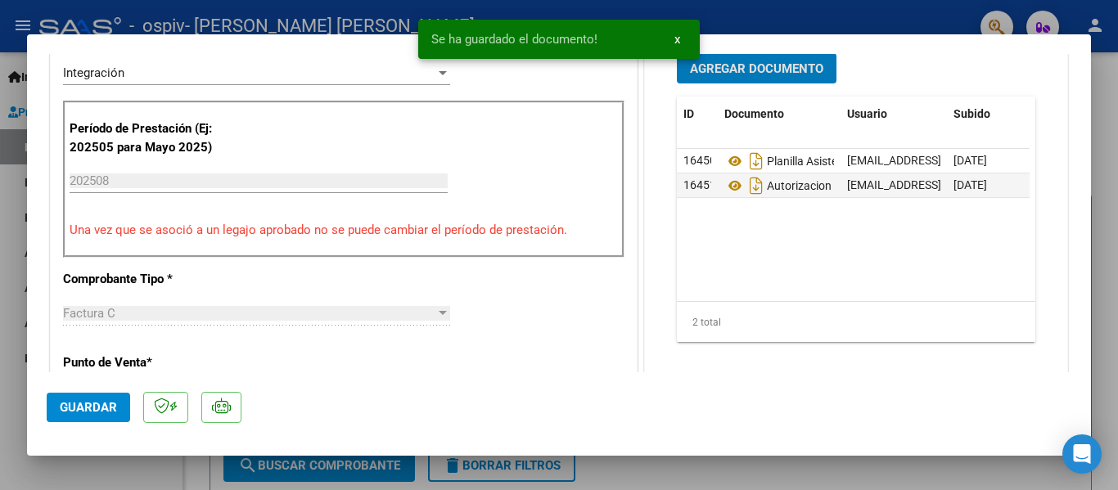
click at [94, 400] on span "Guardar" at bounding box center [88, 407] width 57 height 15
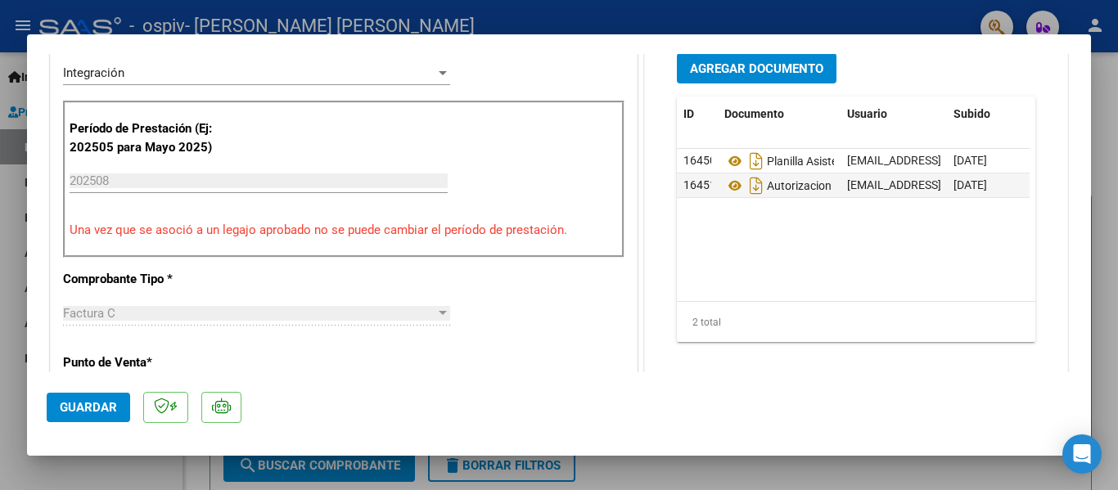
click at [120, 410] on button "Guardar" at bounding box center [89, 407] width 84 height 29
click at [1110, 206] on div at bounding box center [559, 245] width 1118 height 490
type input "$ 0,00"
